Goal: Transaction & Acquisition: Purchase product/service

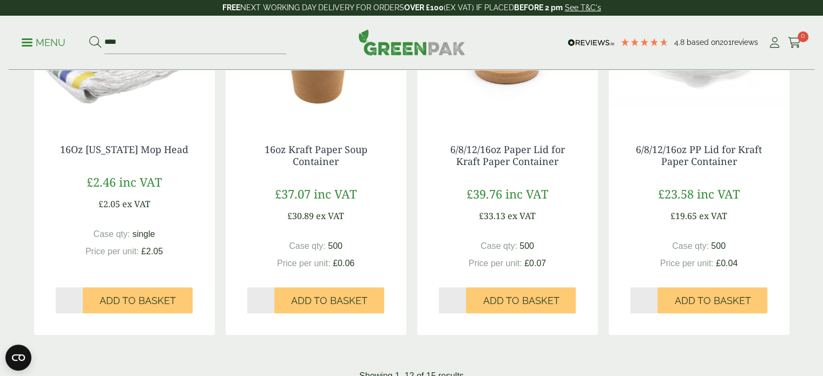
scroll to position [1190, 0]
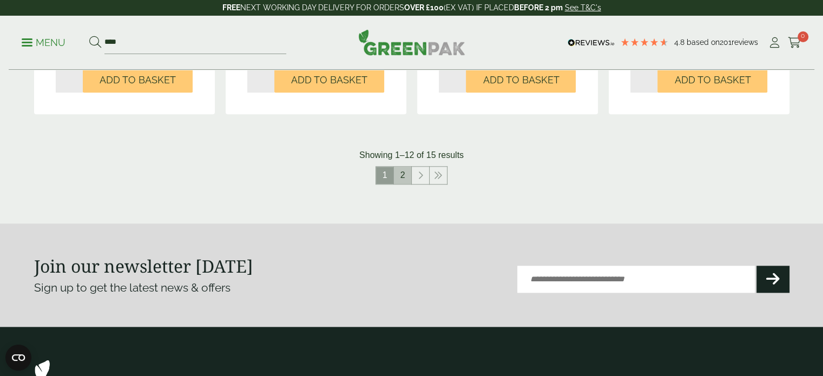
drag, startPoint x: 400, startPoint y: 177, endPoint x: 394, endPoint y: 177, distance: 5.9
click at [400, 177] on link "2" at bounding box center [402, 175] width 17 height 17
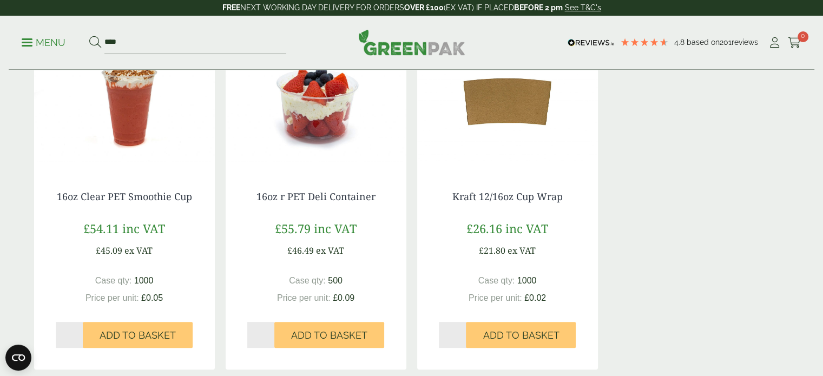
scroll to position [173, 0]
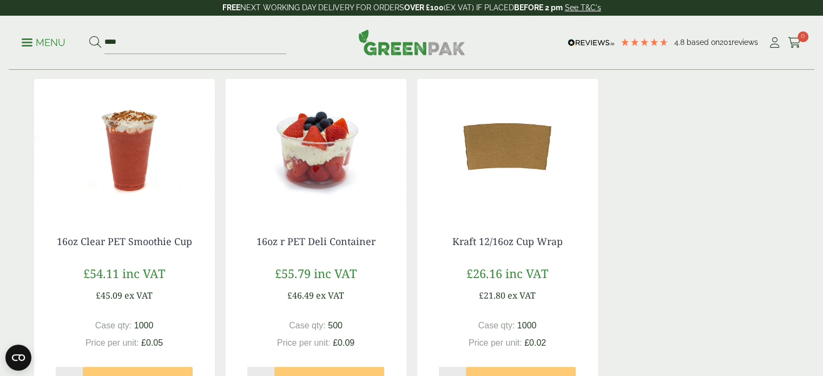
click at [113, 157] on img at bounding box center [124, 146] width 181 height 135
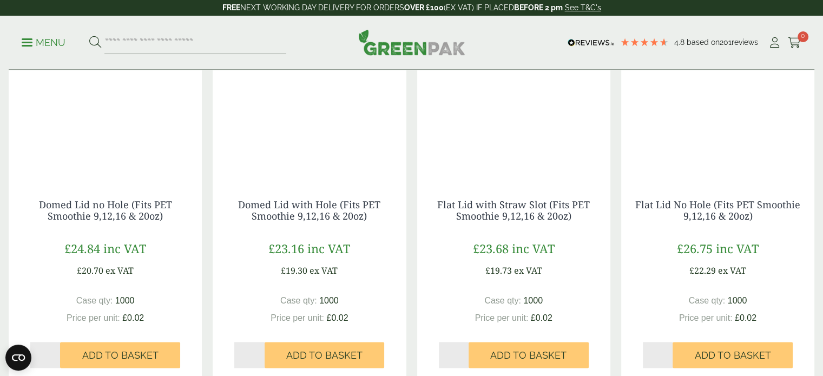
scroll to position [1244, 0]
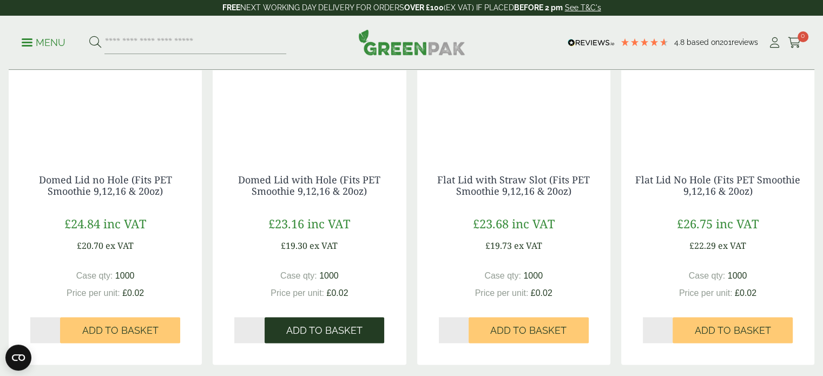
click at [327, 330] on span "Add to Basket" at bounding box center [324, 331] width 76 height 12
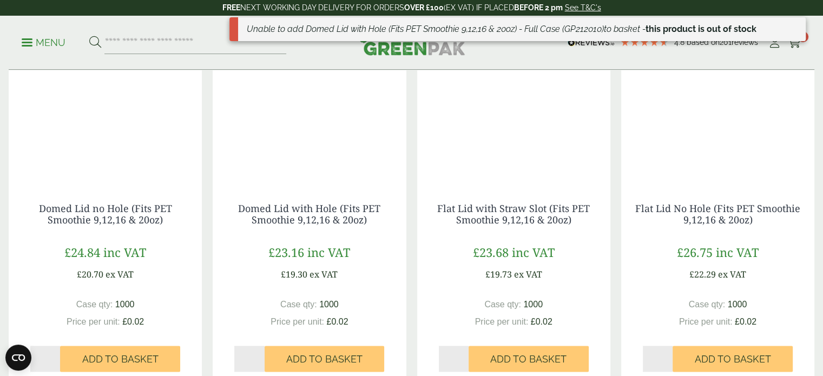
scroll to position [1190, 0]
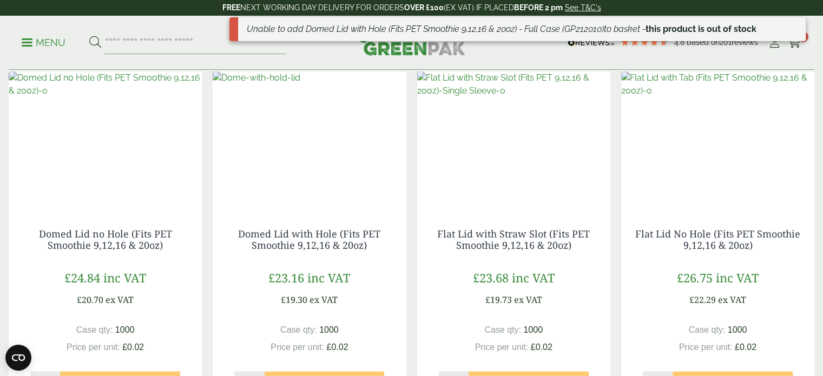
click at [110, 97] on img at bounding box center [105, 84] width 193 height 26
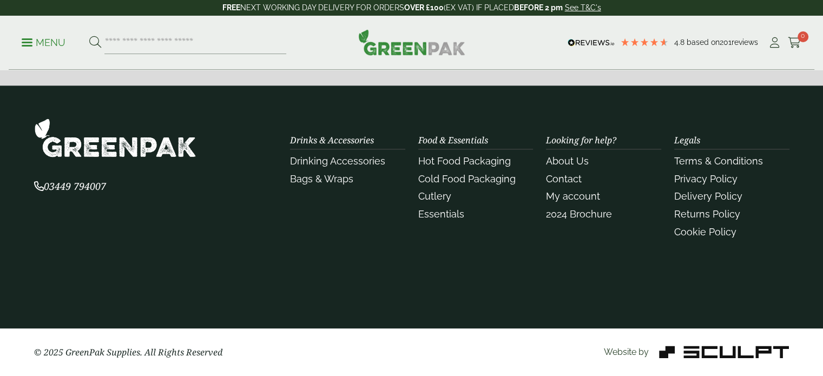
scroll to position [1398, 0]
click at [566, 179] on link "Contact" at bounding box center [564, 178] width 36 height 11
